Goal: Transaction & Acquisition: Obtain resource

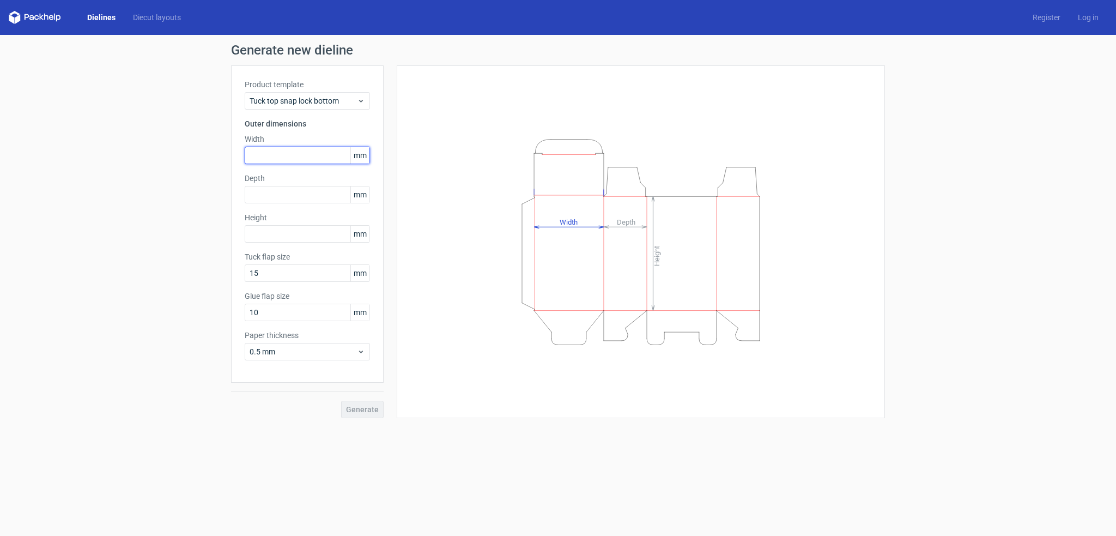
click at [309, 154] on input "text" at bounding box center [307, 155] width 125 height 17
type input "100"
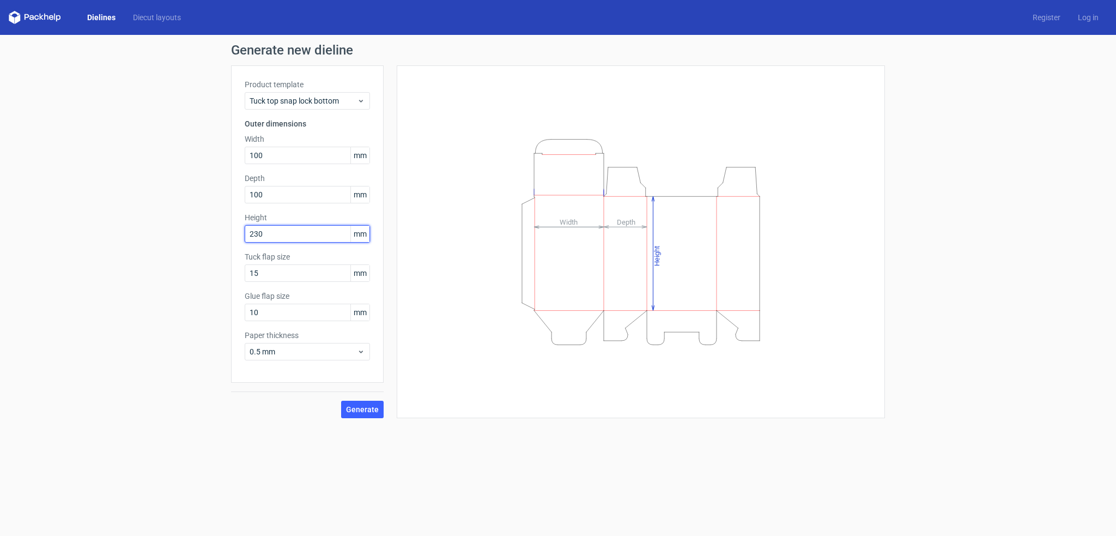
type input "230"
click at [340, 349] on span "0.5 mm" at bounding box center [303, 351] width 107 height 11
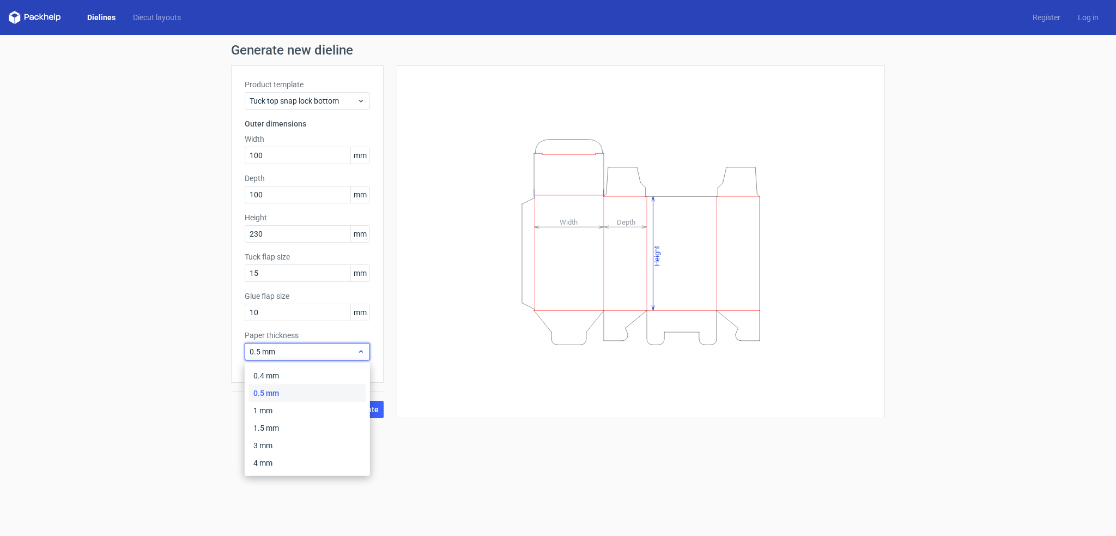
click at [340, 349] on span "0.5 mm" at bounding box center [303, 351] width 107 height 11
click at [364, 409] on span "Generate" at bounding box center [362, 410] width 33 height 8
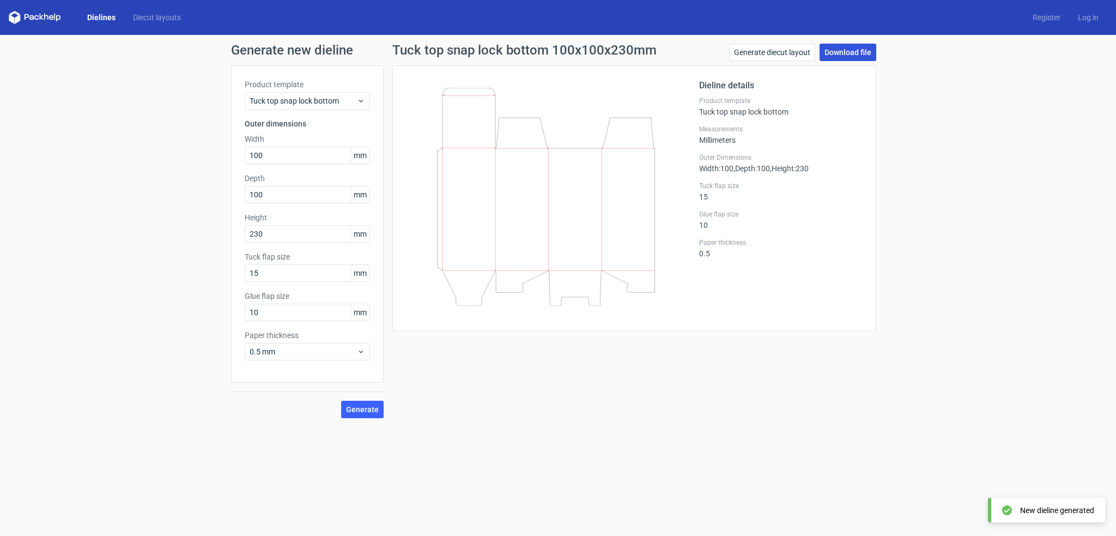
click at [844, 52] on link "Download file" at bounding box center [848, 52] width 57 height 17
drag, startPoint x: 144, startPoint y: 139, endPoint x: 151, endPoint y: 138, distance: 7.2
click at [144, 139] on div "Generate new dieline Product template Tuck top snap lock bottom Outer dimension…" at bounding box center [558, 231] width 1116 height 392
click at [297, 99] on span "Tuck top snap lock bottom" at bounding box center [303, 100] width 107 height 11
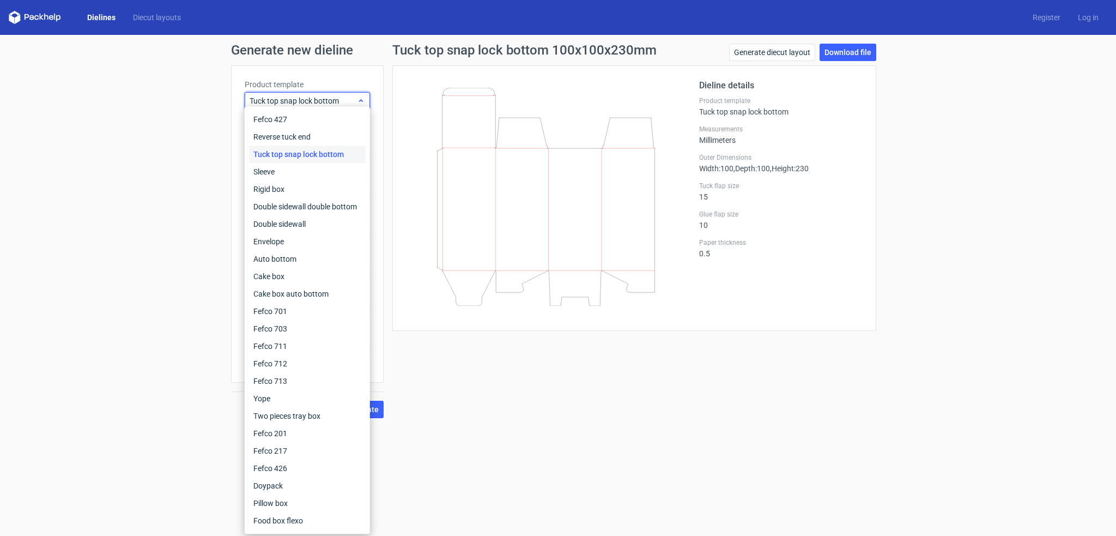
click at [297, 99] on span "Tuck top snap lock bottom" at bounding box center [303, 100] width 107 height 11
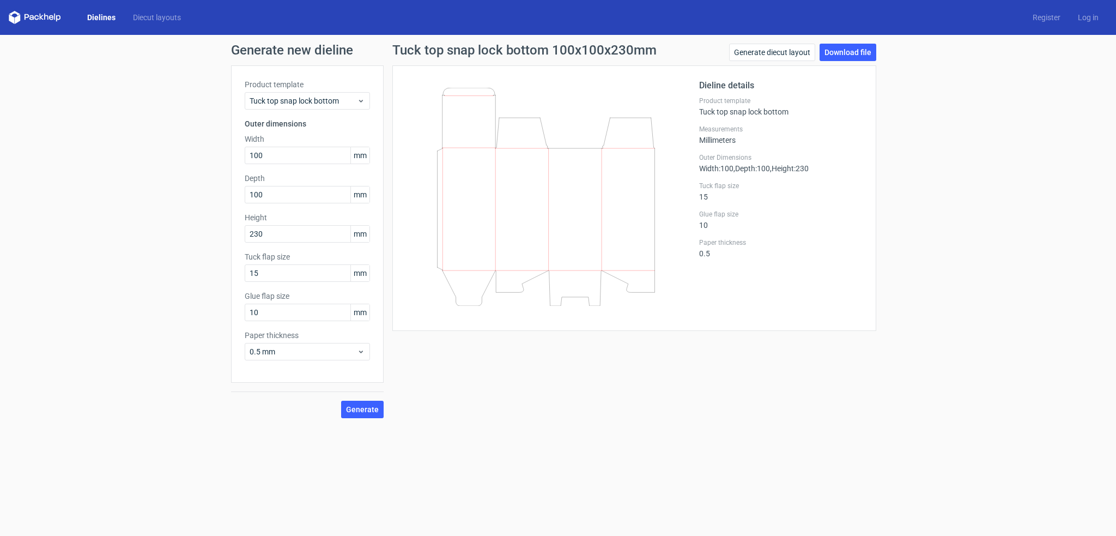
click at [97, 146] on div "Generate new dieline Product template Tuck top snap lock bottom Outer dimension…" at bounding box center [558, 231] width 1116 height 392
drag, startPoint x: 1062, startPoint y: 0, endPoint x: 890, endPoint y: 61, distance: 182.6
click at [890, 61] on div "Generate new dieline Product template Tuck top snap lock bottom Outer dimension…" at bounding box center [558, 231] width 1116 height 392
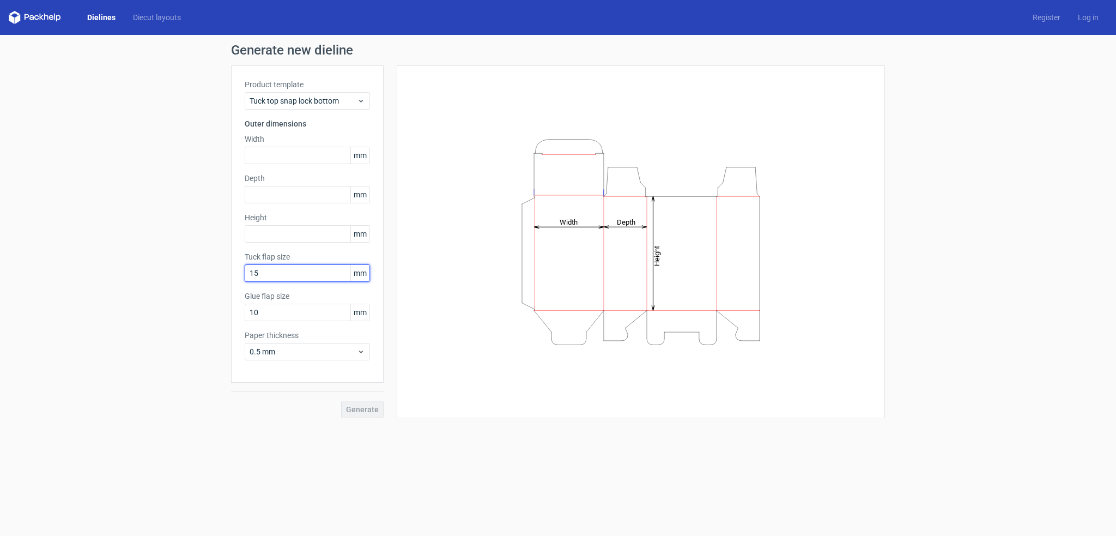
drag, startPoint x: 313, startPoint y: 269, endPoint x: 189, endPoint y: 270, distance: 124.3
click at [189, 270] on div "Generate new dieline Product template Tuck top snap lock bottom Outer dimension…" at bounding box center [558, 231] width 1116 height 392
click at [314, 152] on input "text" at bounding box center [307, 155] width 125 height 17
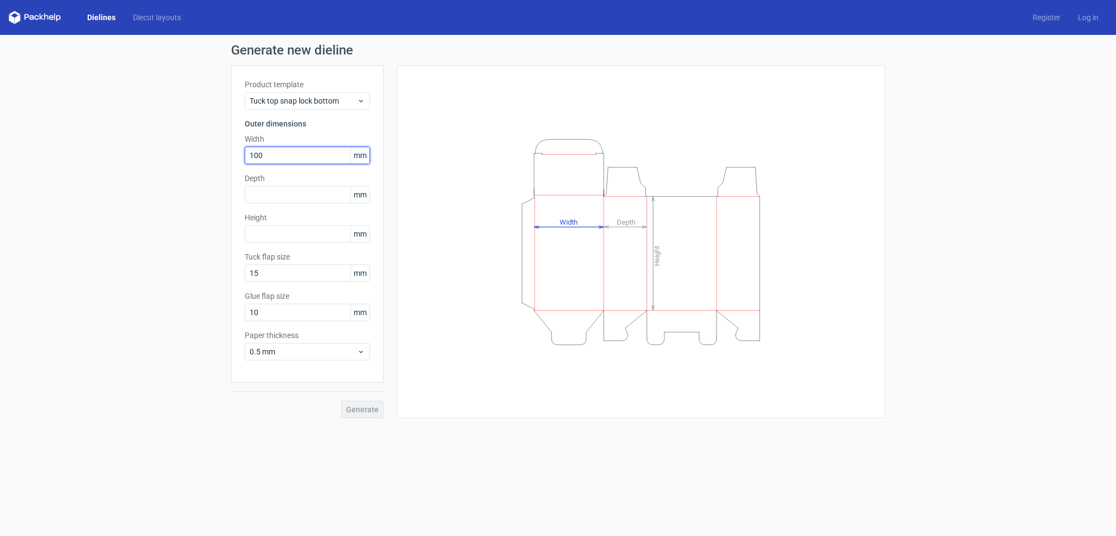
type input "100"
type input "230"
click at [375, 409] on span "Generate" at bounding box center [362, 410] width 33 height 8
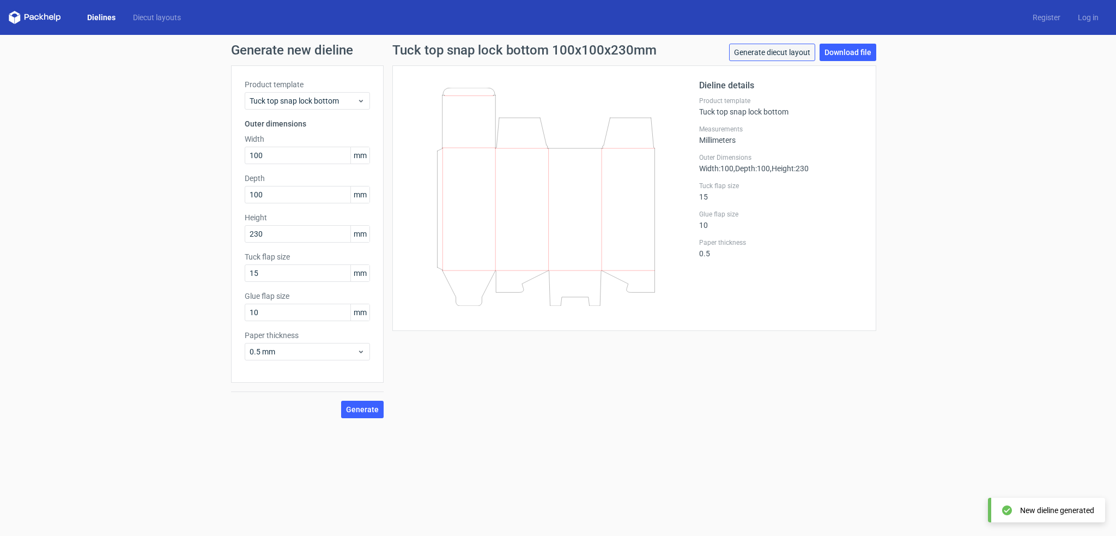
click at [765, 53] on link "Generate diecut layout" at bounding box center [772, 52] width 86 height 17
click at [848, 53] on link "Download file" at bounding box center [848, 52] width 57 height 17
